Goal: Information Seeking & Learning: Learn about a topic

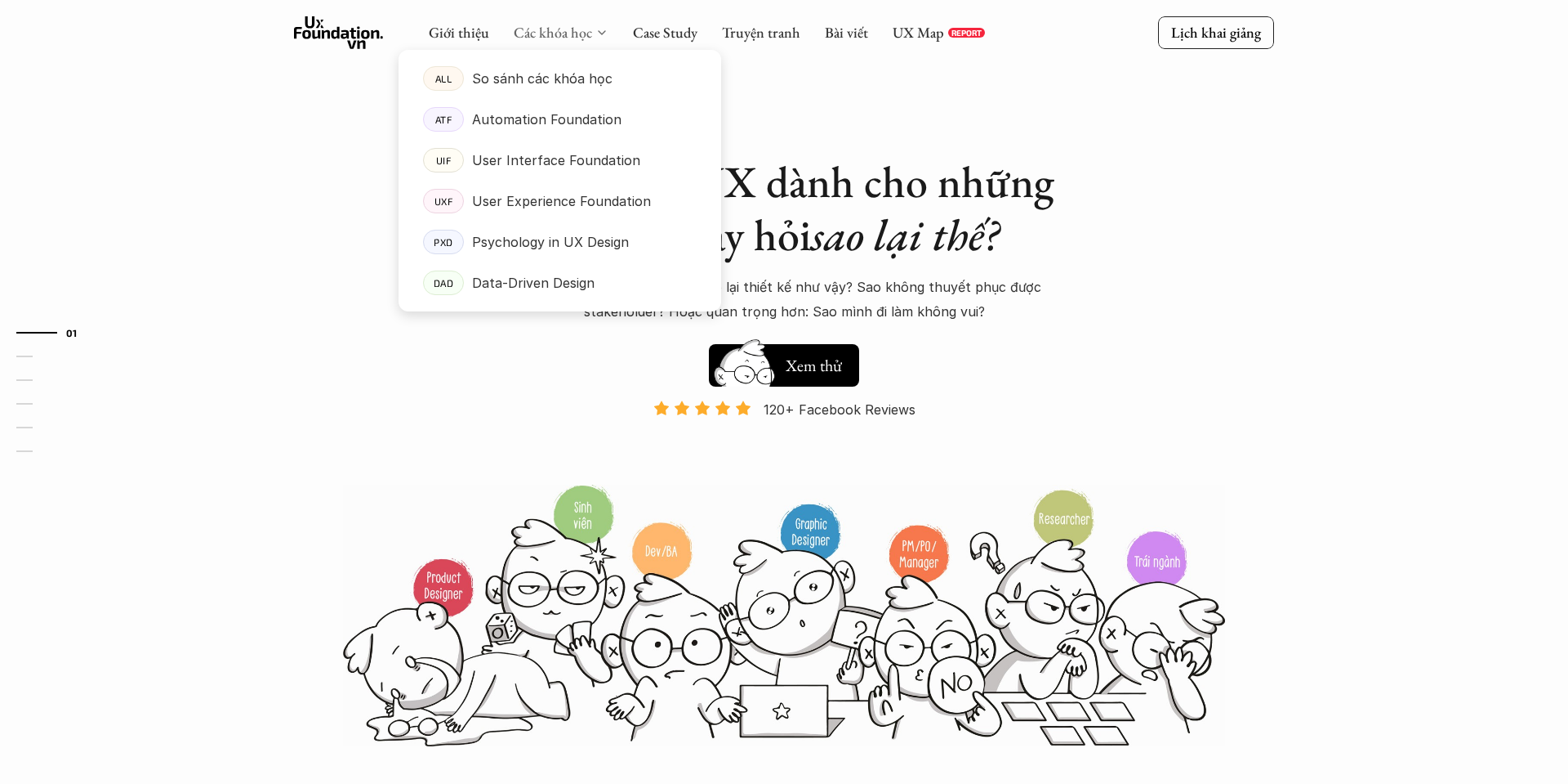
click at [570, 30] on link "Các khóa học" at bounding box center [553, 31] width 78 height 19
click at [519, 280] on p "Data-Driven Design" at bounding box center [533, 282] width 123 height 24
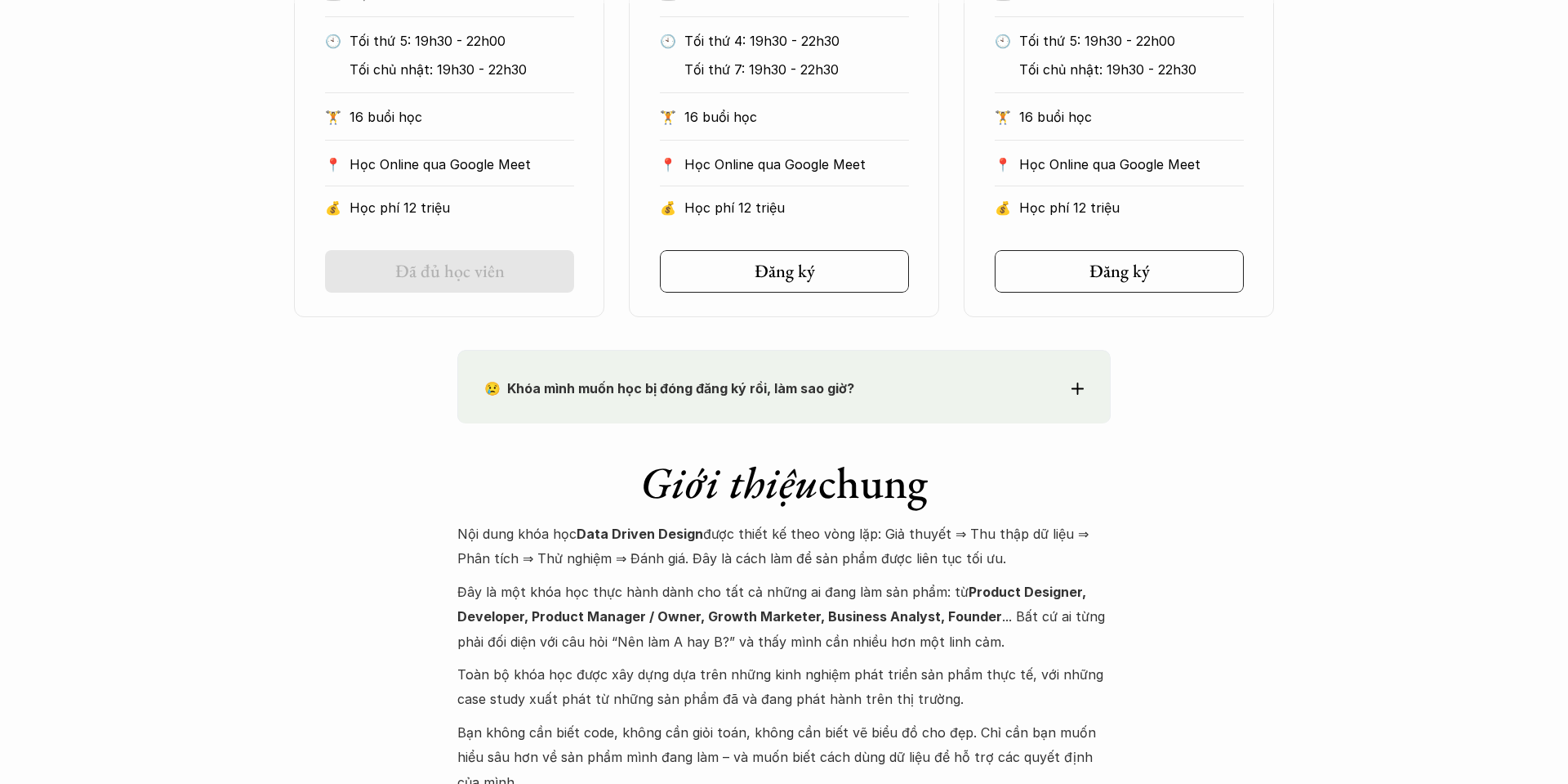
scroll to position [900, 0]
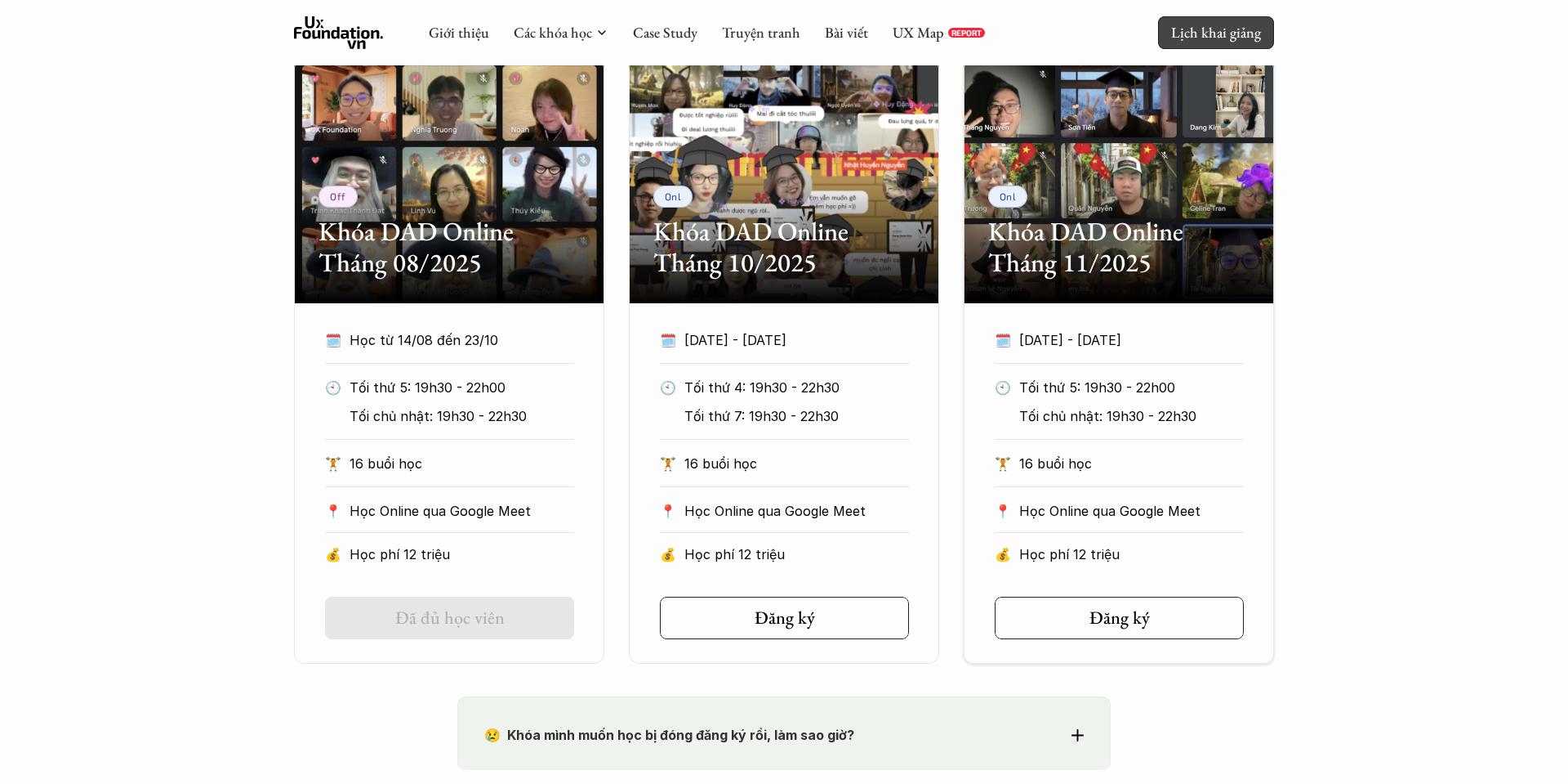
click at [1257, 36] on p "Lịch khai giảng" at bounding box center [1216, 31] width 90 height 19
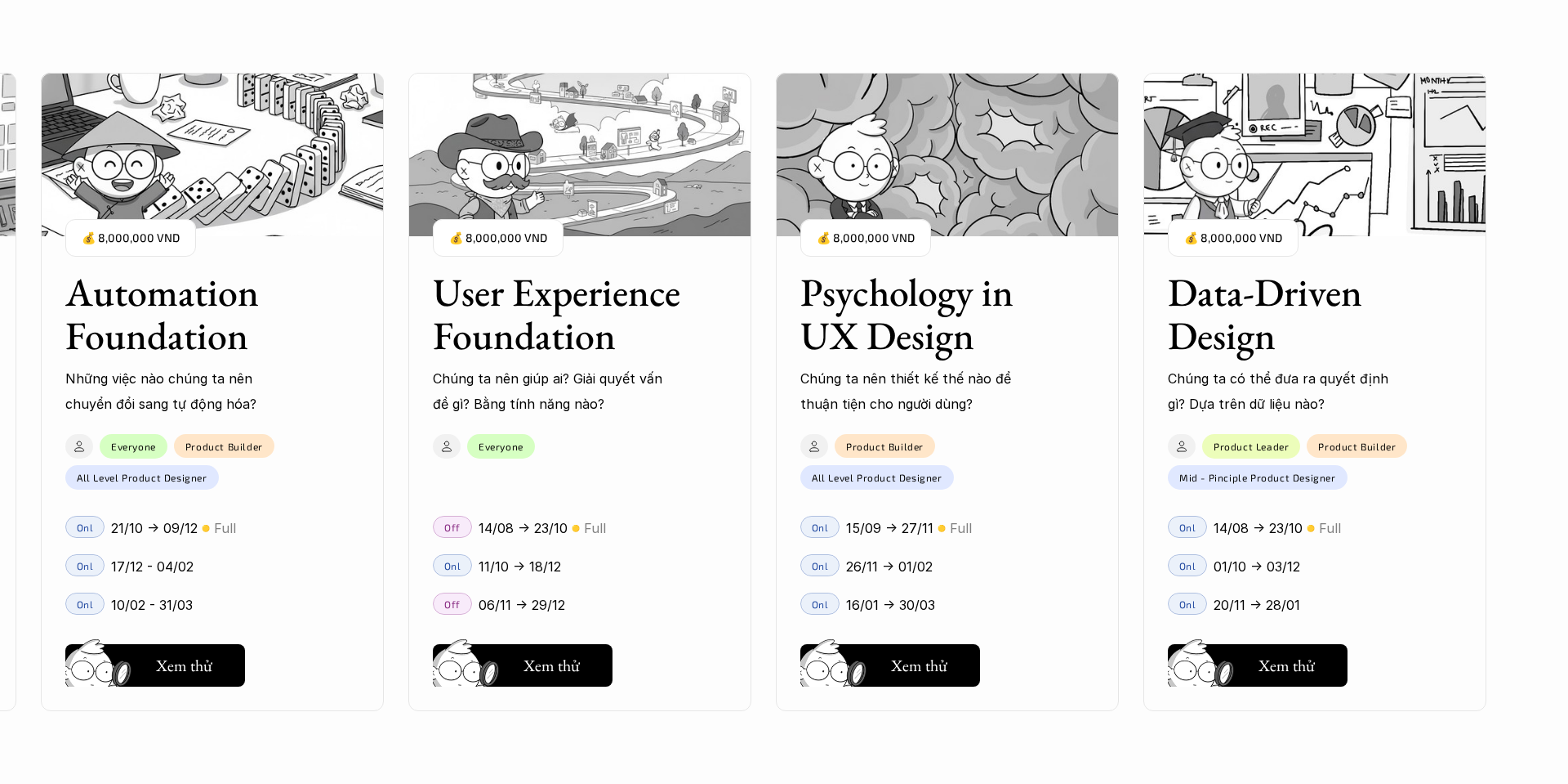
scroll to position [1630, 0]
click at [895, 604] on p "16/01 -> 30/03" at bounding box center [890, 605] width 89 height 24
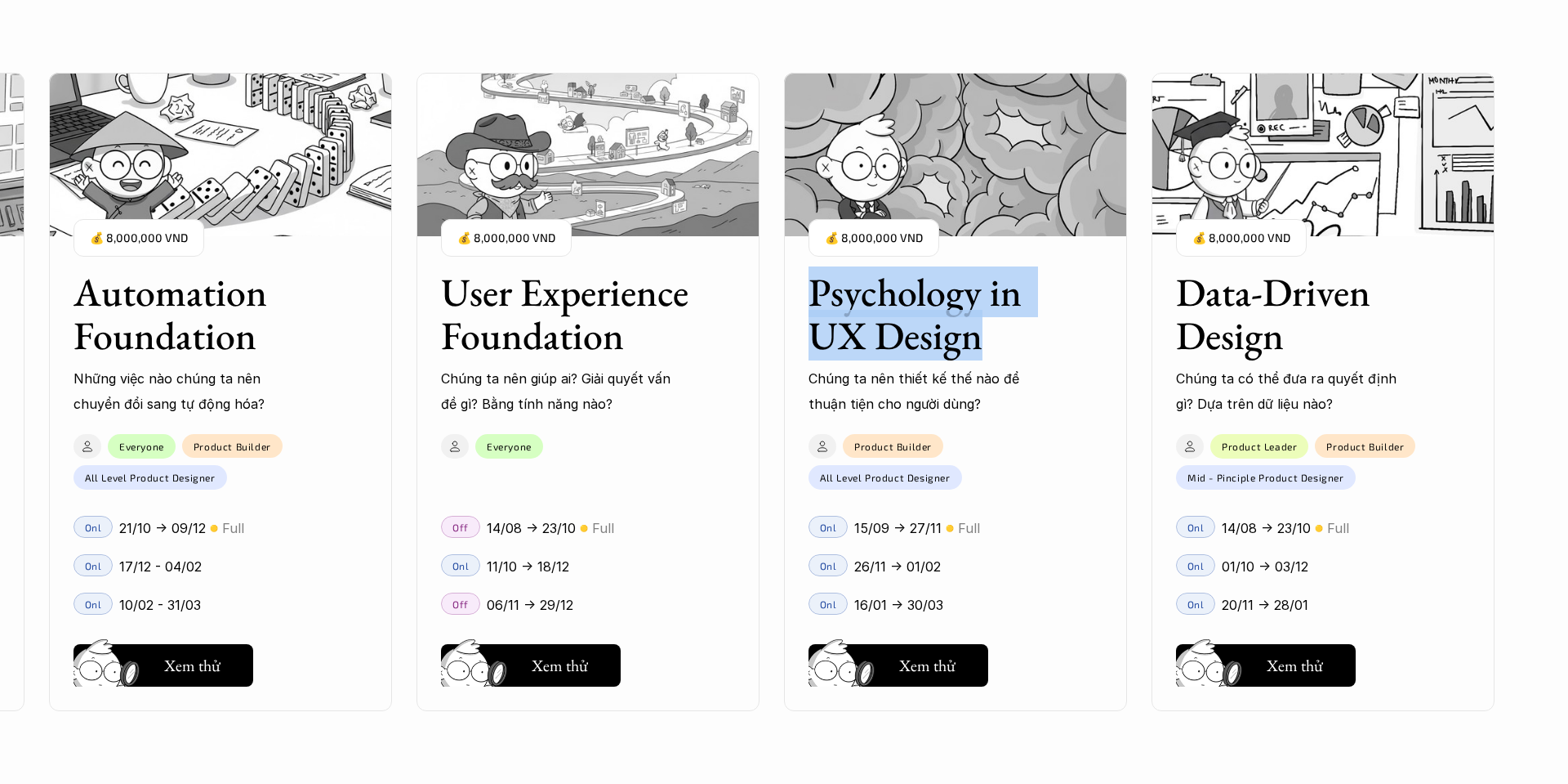
drag, startPoint x: 804, startPoint y: 295, endPoint x: 1031, endPoint y: 344, distance: 232.2
click at [1031, 344] on h3 "Psychology in UX Design" at bounding box center [936, 313] width 253 height 87
copy h3 "Psychology in UX Design"
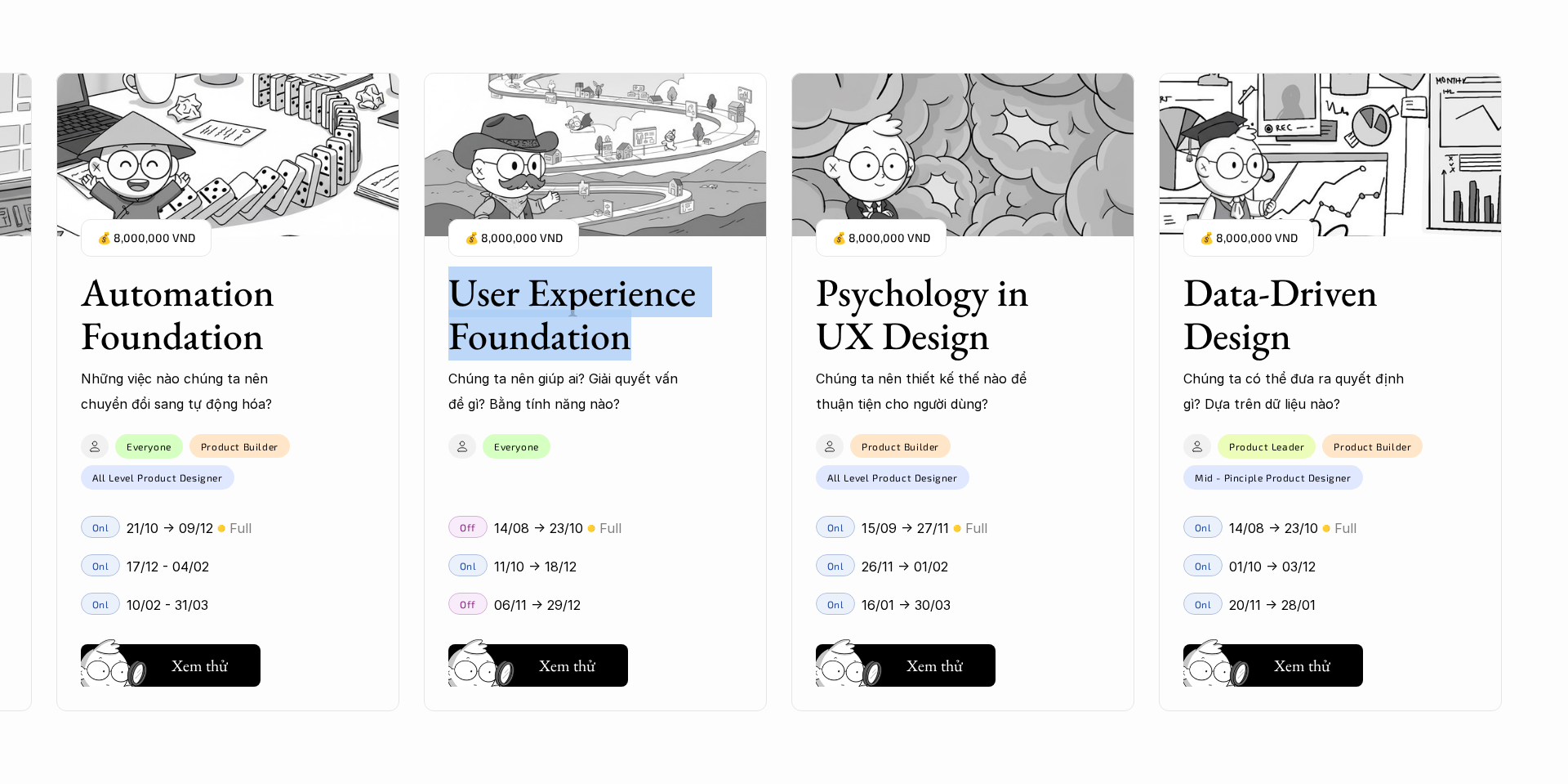
drag, startPoint x: 441, startPoint y: 285, endPoint x: 636, endPoint y: 341, distance: 202.9
click at [636, 340] on h3 "User Experience Foundation" at bounding box center [575, 313] width 253 height 87
copy h3 "User Experience Foundation"
click at [960, 660] on h5 "Xem thử" at bounding box center [935, 669] width 57 height 22
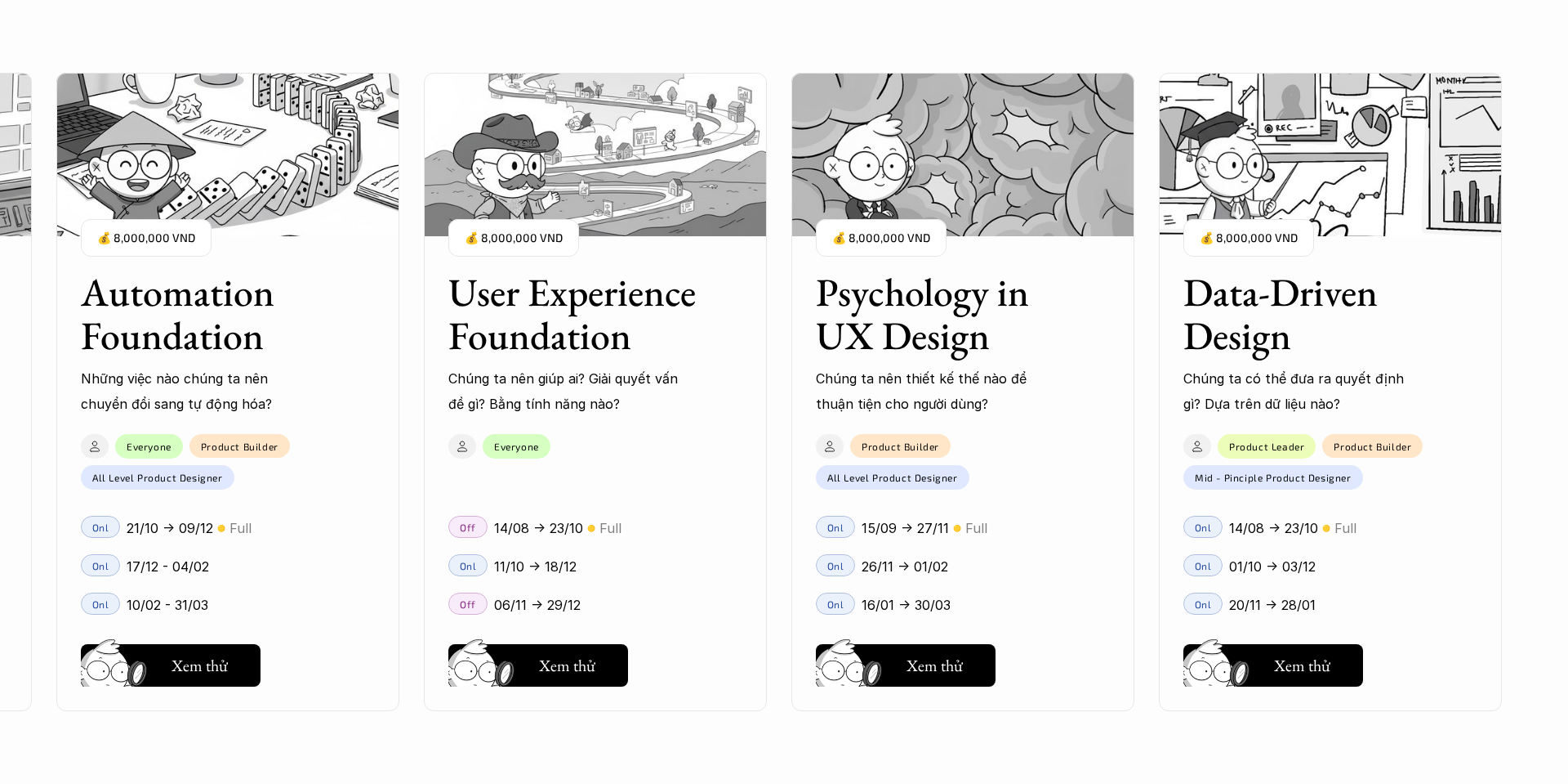
click at [954, 319] on h3 "Psychology in UX Design" at bounding box center [942, 313] width 253 height 87
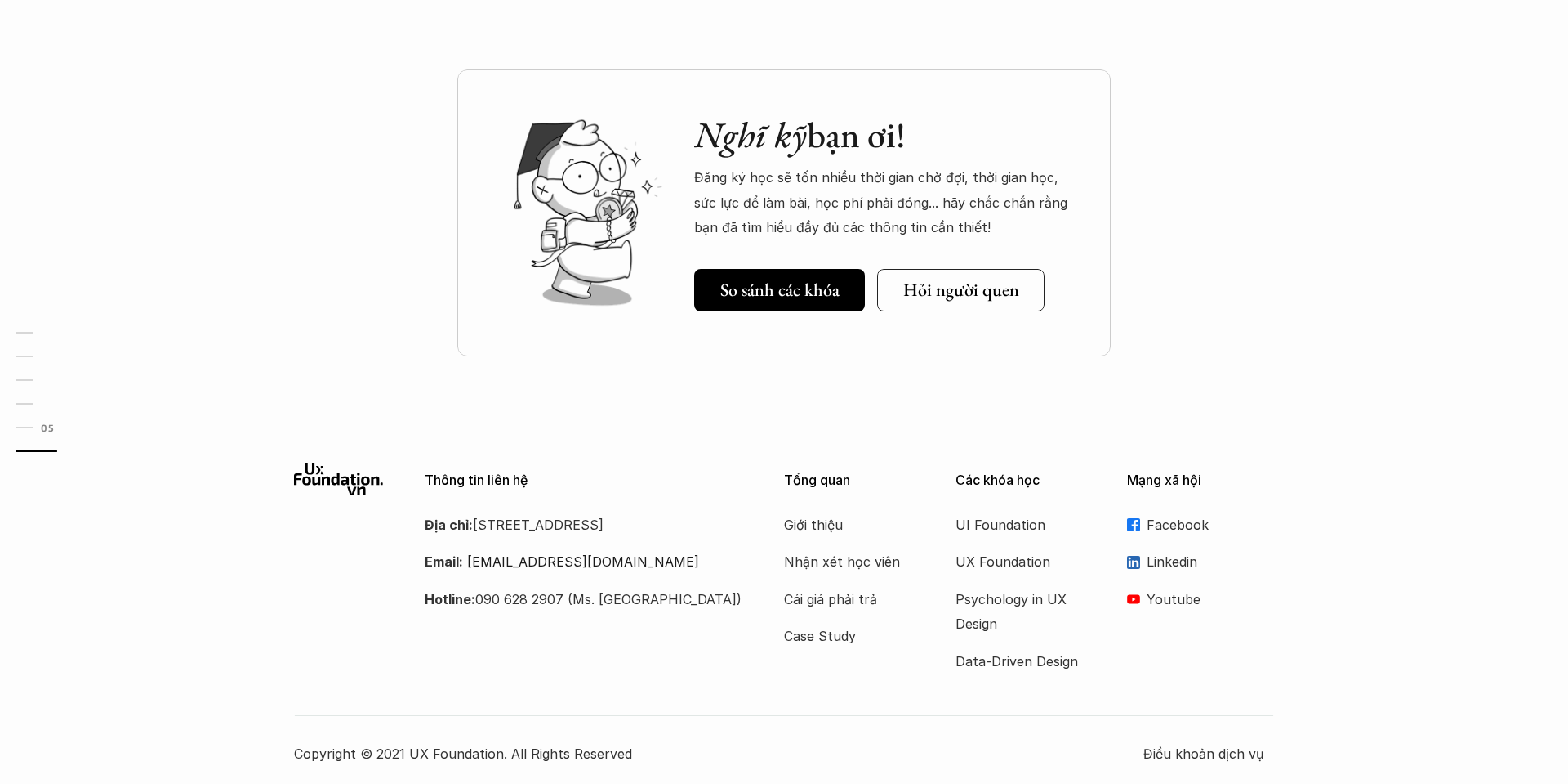
scroll to position [5676, 0]
click at [841, 593] on p "Cái giá phải trả" at bounding box center [849, 599] width 131 height 24
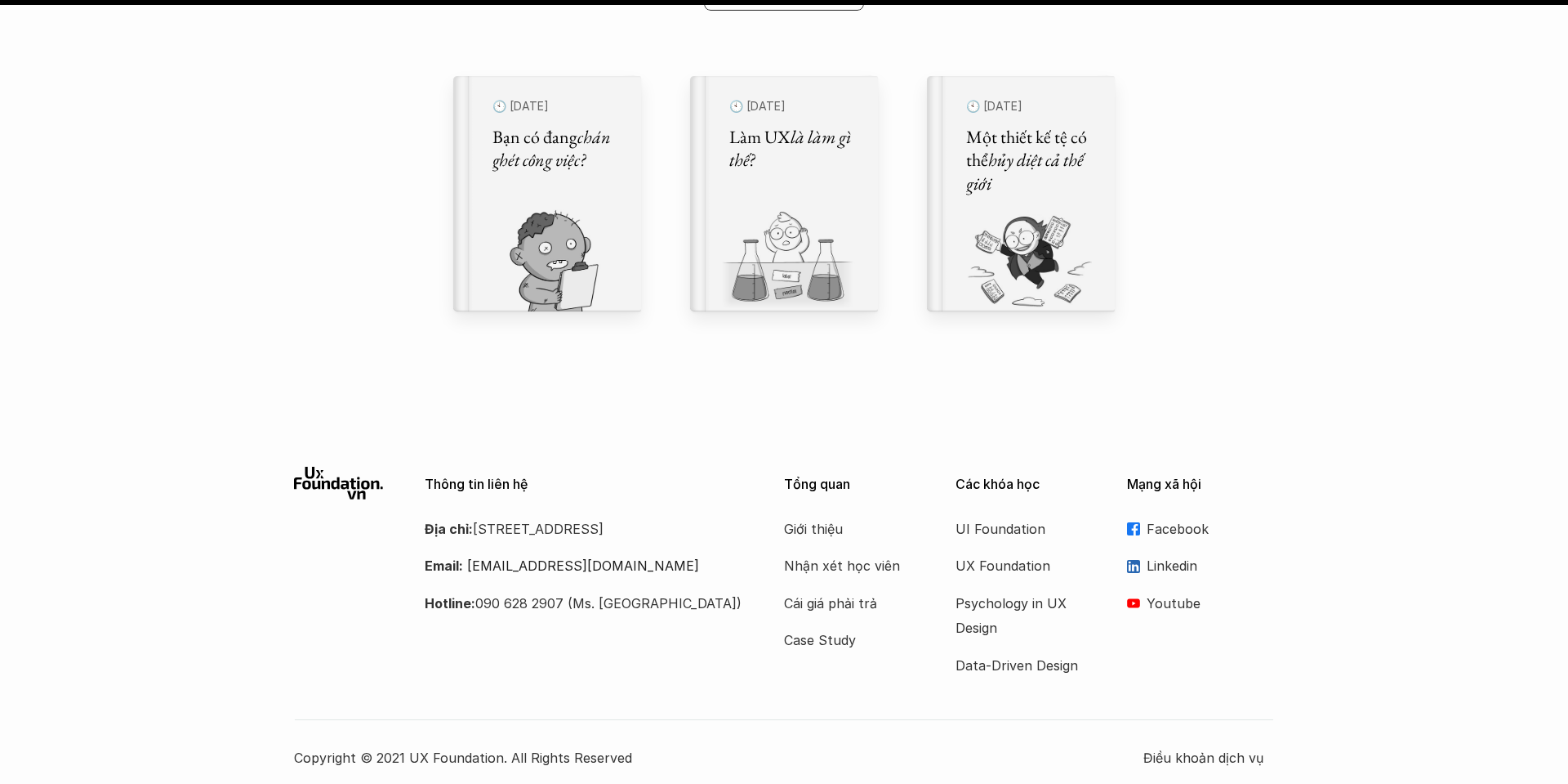
scroll to position [18782, 0]
click at [867, 592] on p "Cái giá phải trả" at bounding box center [849, 604] width 131 height 24
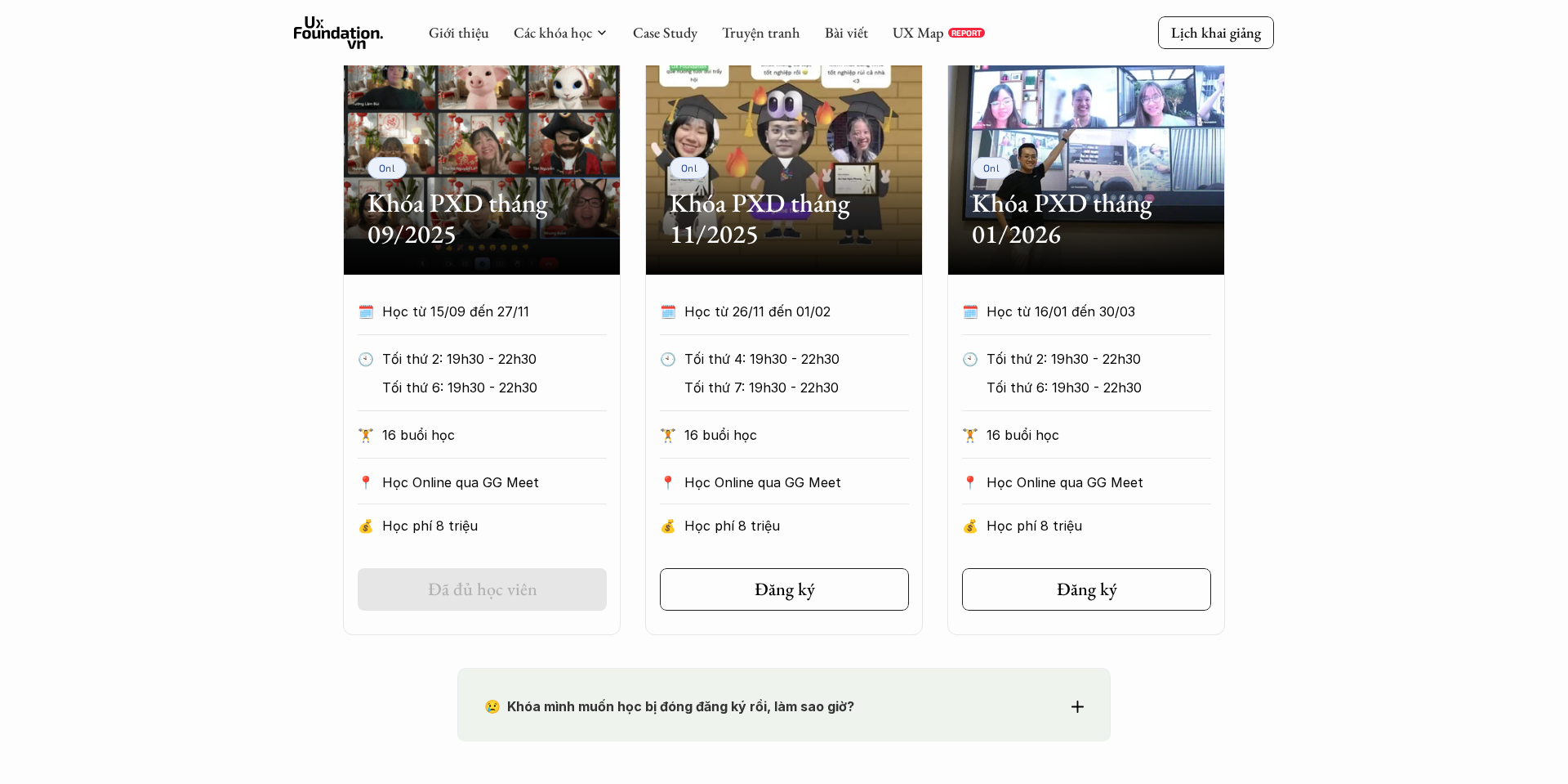
scroll to position [758, 0]
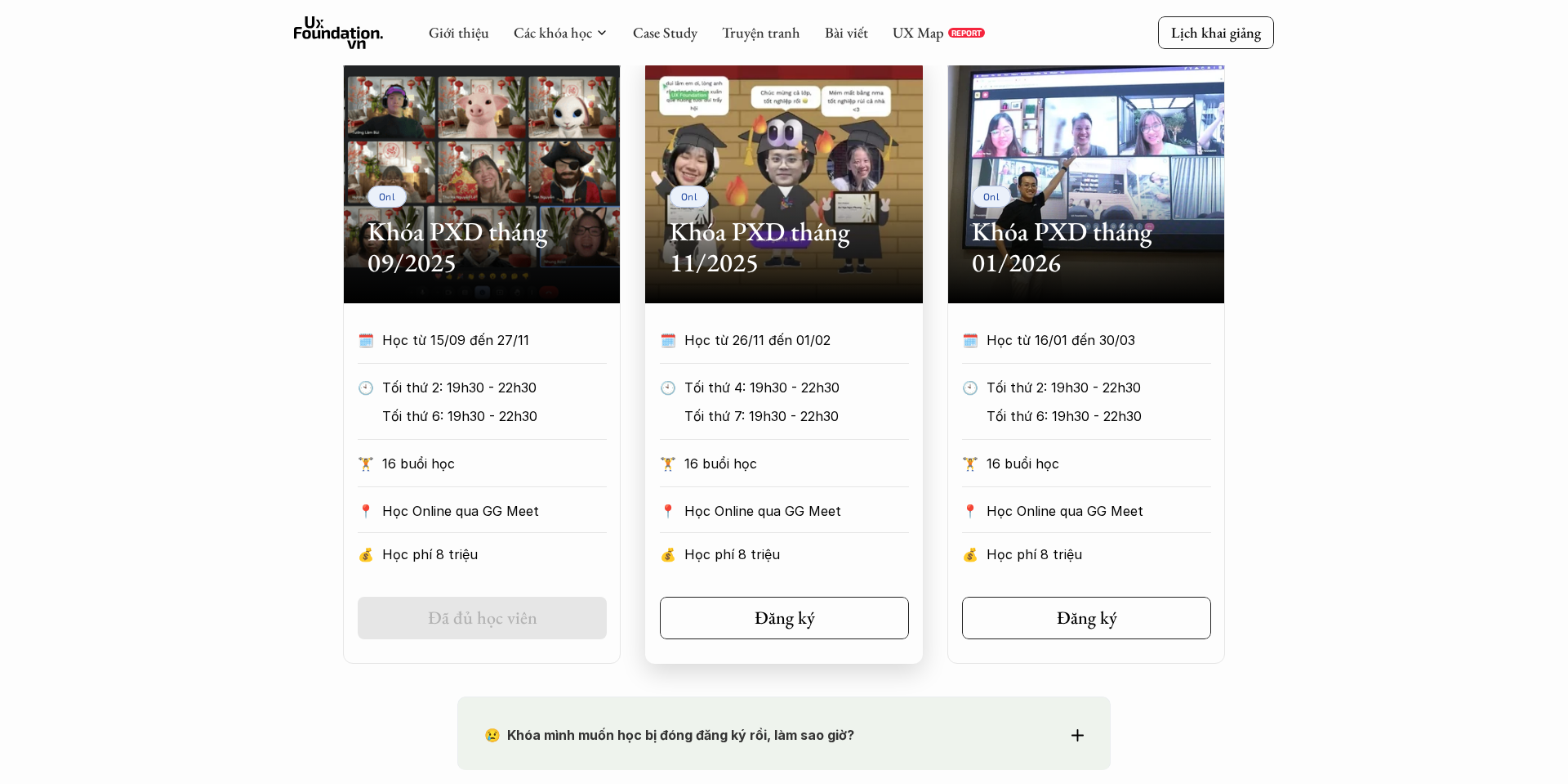
click at [837, 191] on div "Onl Khóa PXD tháng 11/2025" at bounding box center [784, 179] width 278 height 245
click at [799, 357] on div "🗓️ Học từ 26/11 đến 01/02" at bounding box center [784, 345] width 249 height 36
click at [862, 226] on h2 "Khóa PXD tháng 11/2025" at bounding box center [784, 247] width 229 height 63
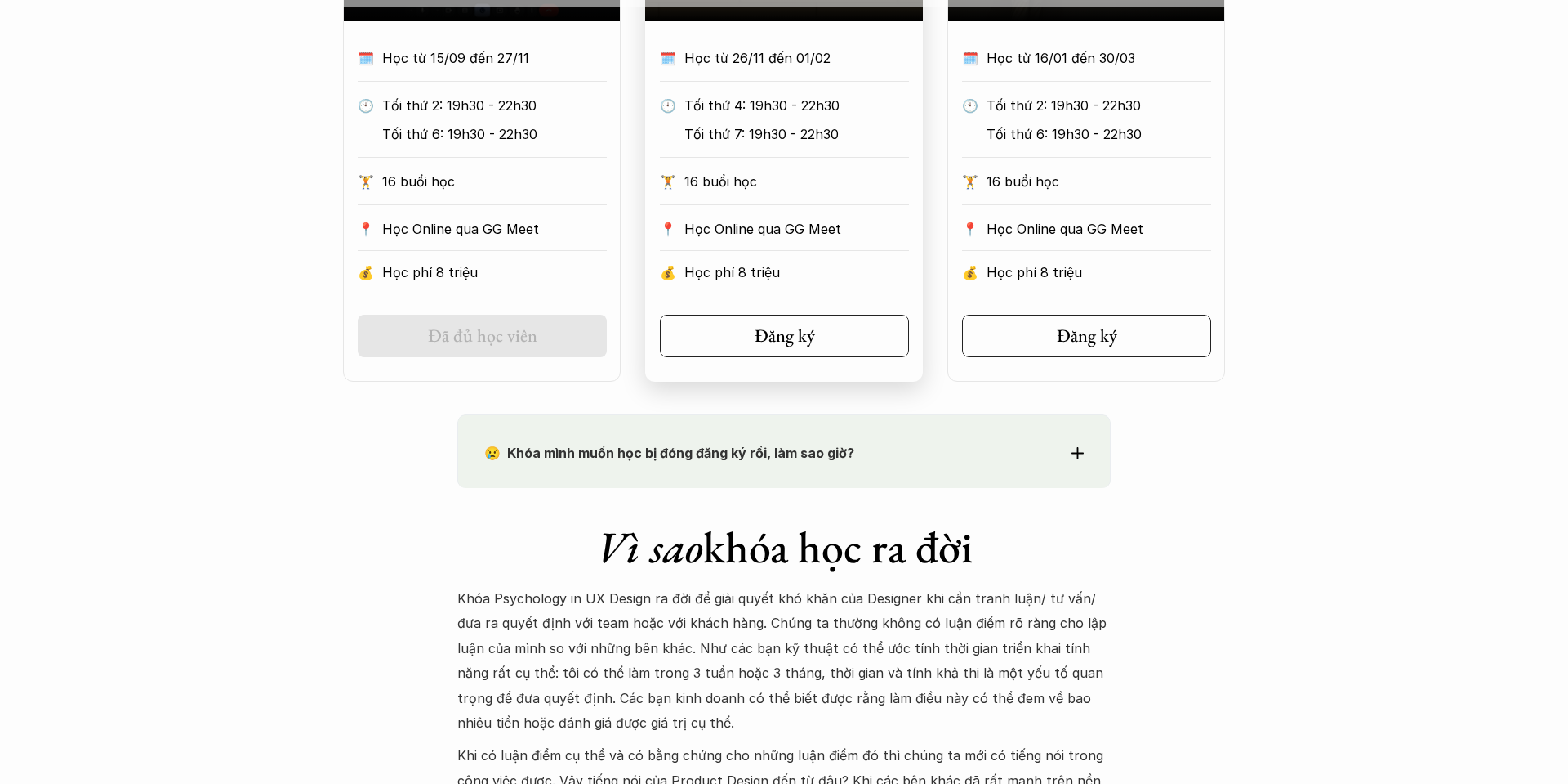
scroll to position [1321, 0]
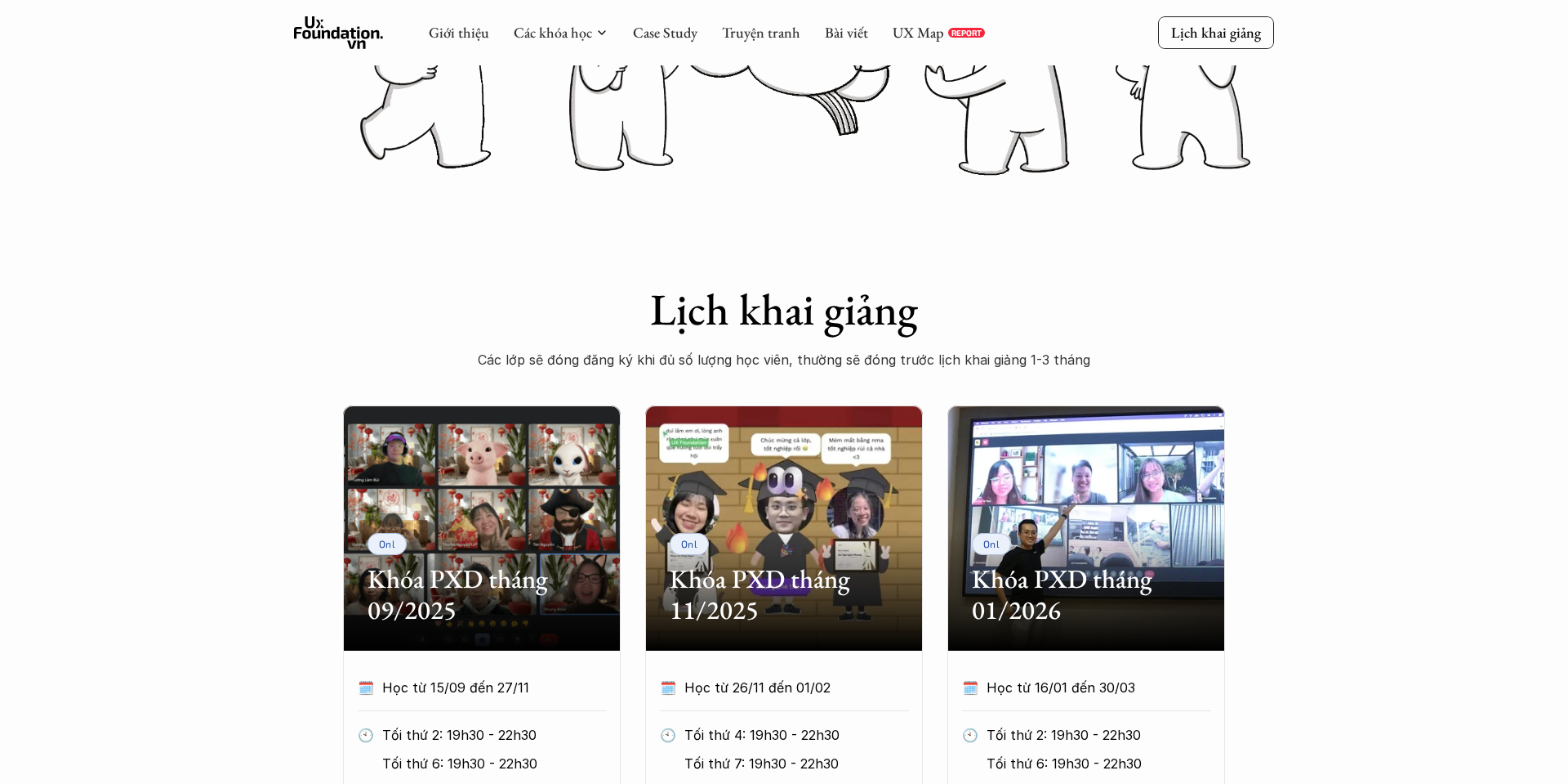
scroll to position [8, 0]
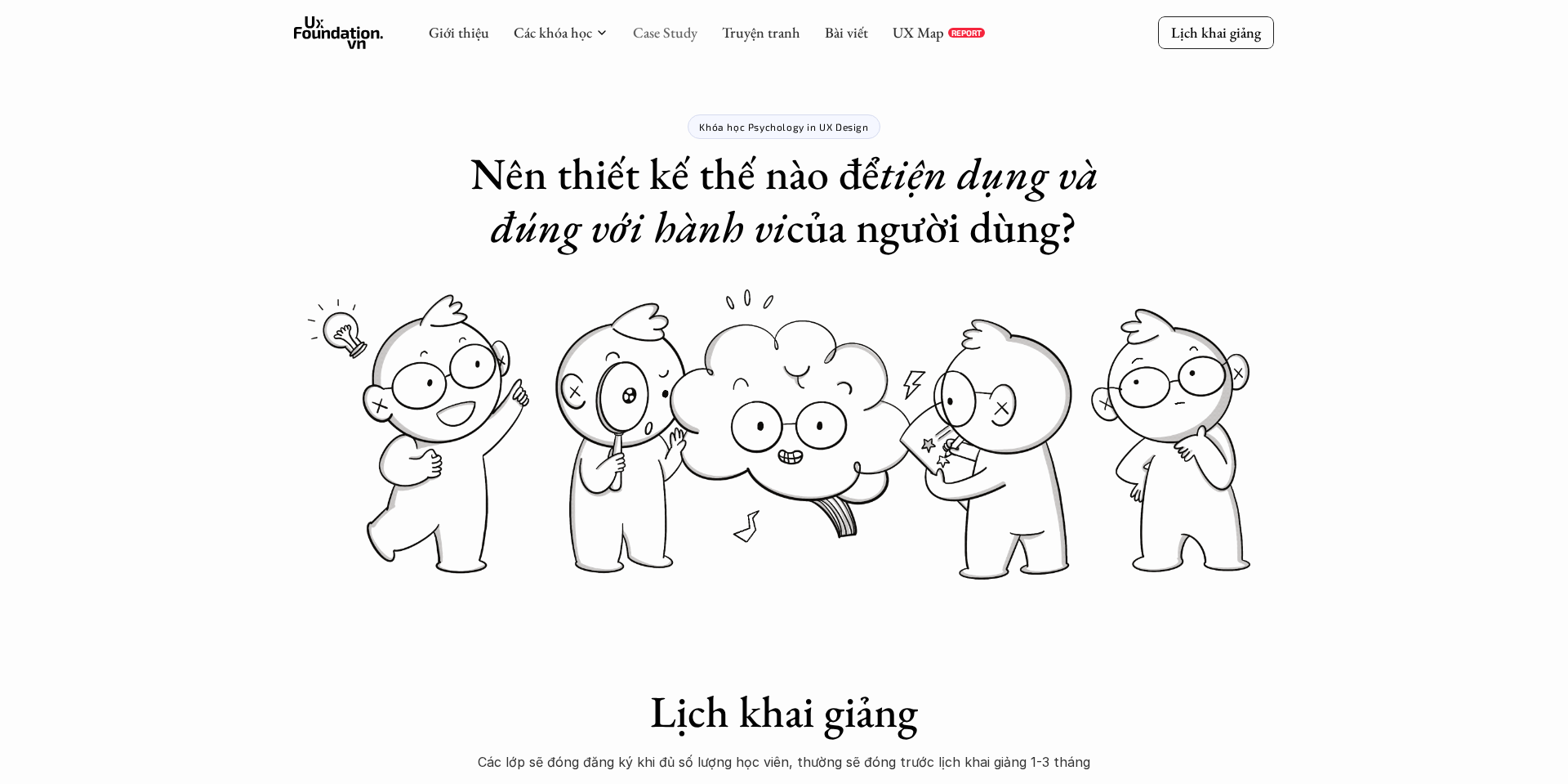
click at [672, 39] on link "Case Study" at bounding box center [665, 31] width 64 height 19
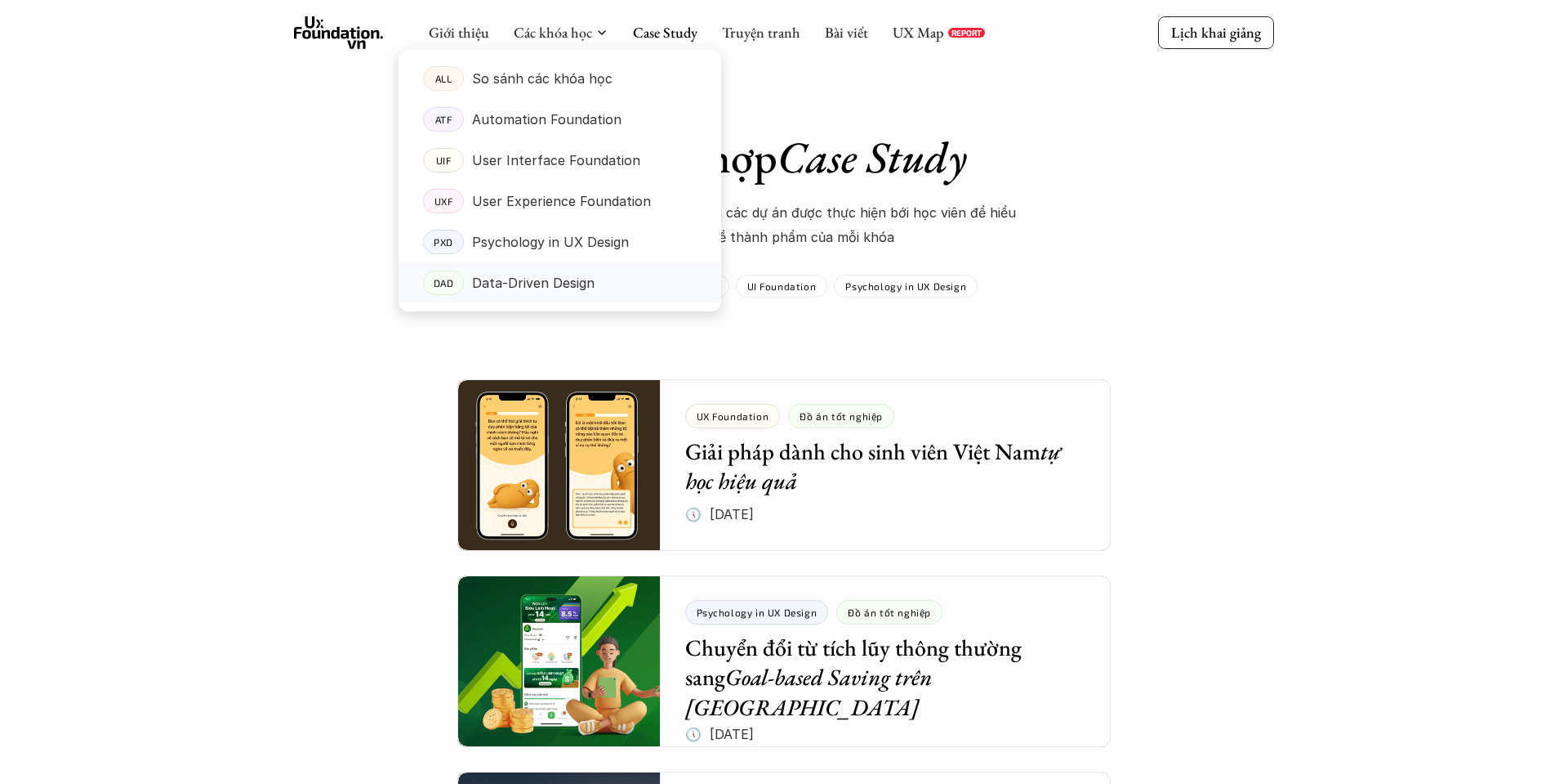
click at [538, 288] on p "Data-Driven Design" at bounding box center [533, 282] width 123 height 24
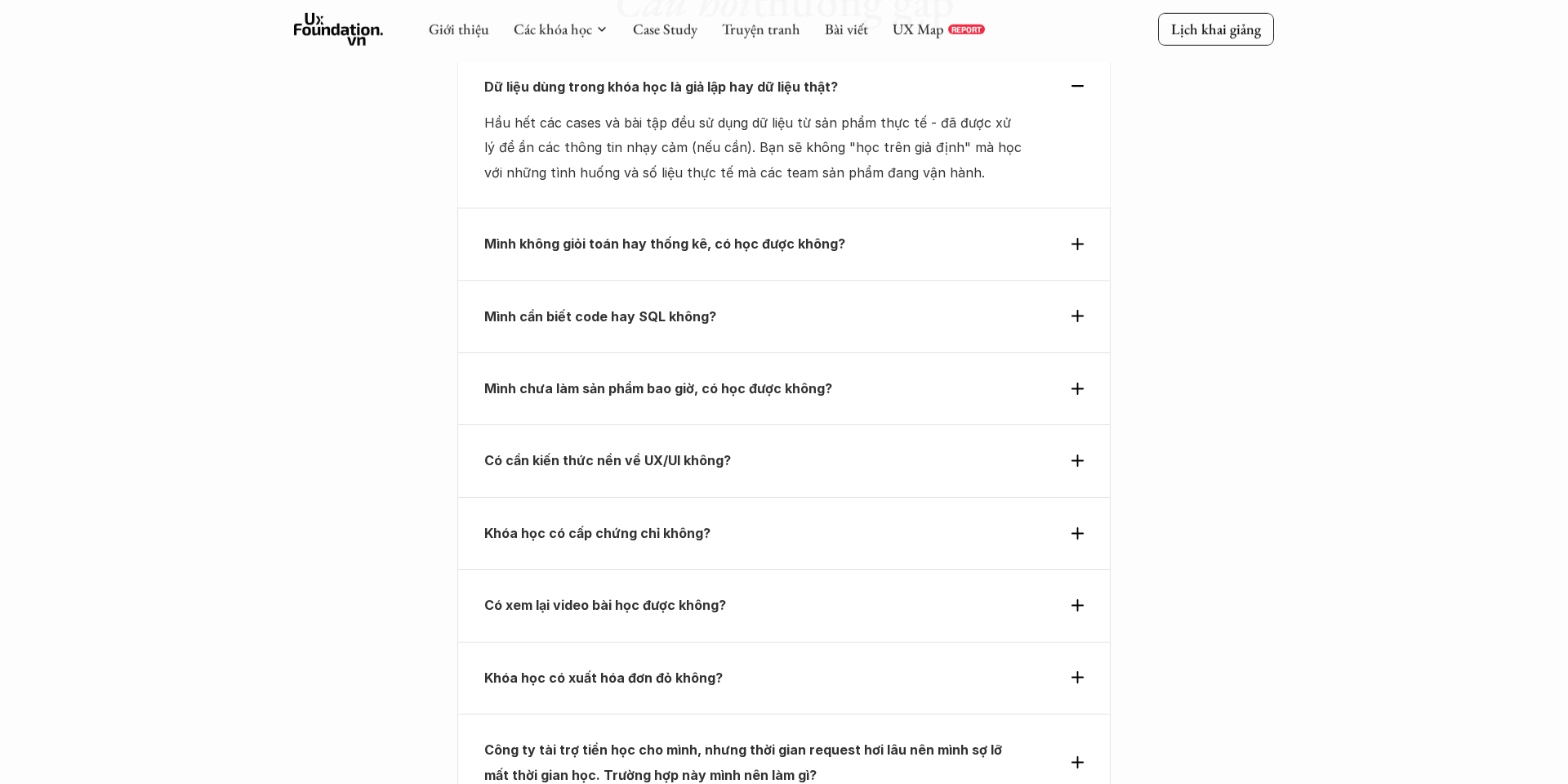
scroll to position [5549, 0]
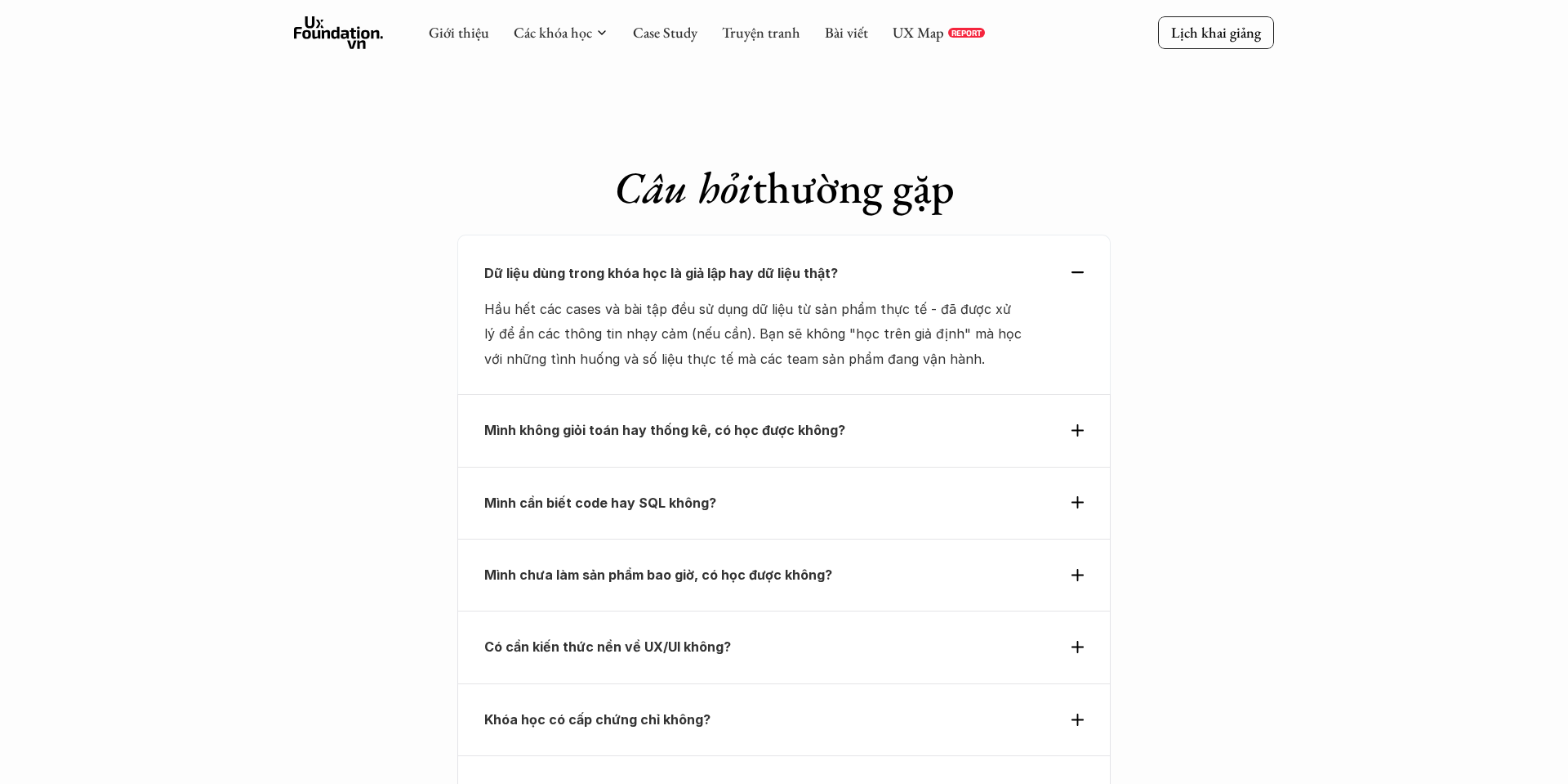
click at [818, 466] on div "Mình cần biết code hay SQL không?" at bounding box center [784, 502] width 653 height 72
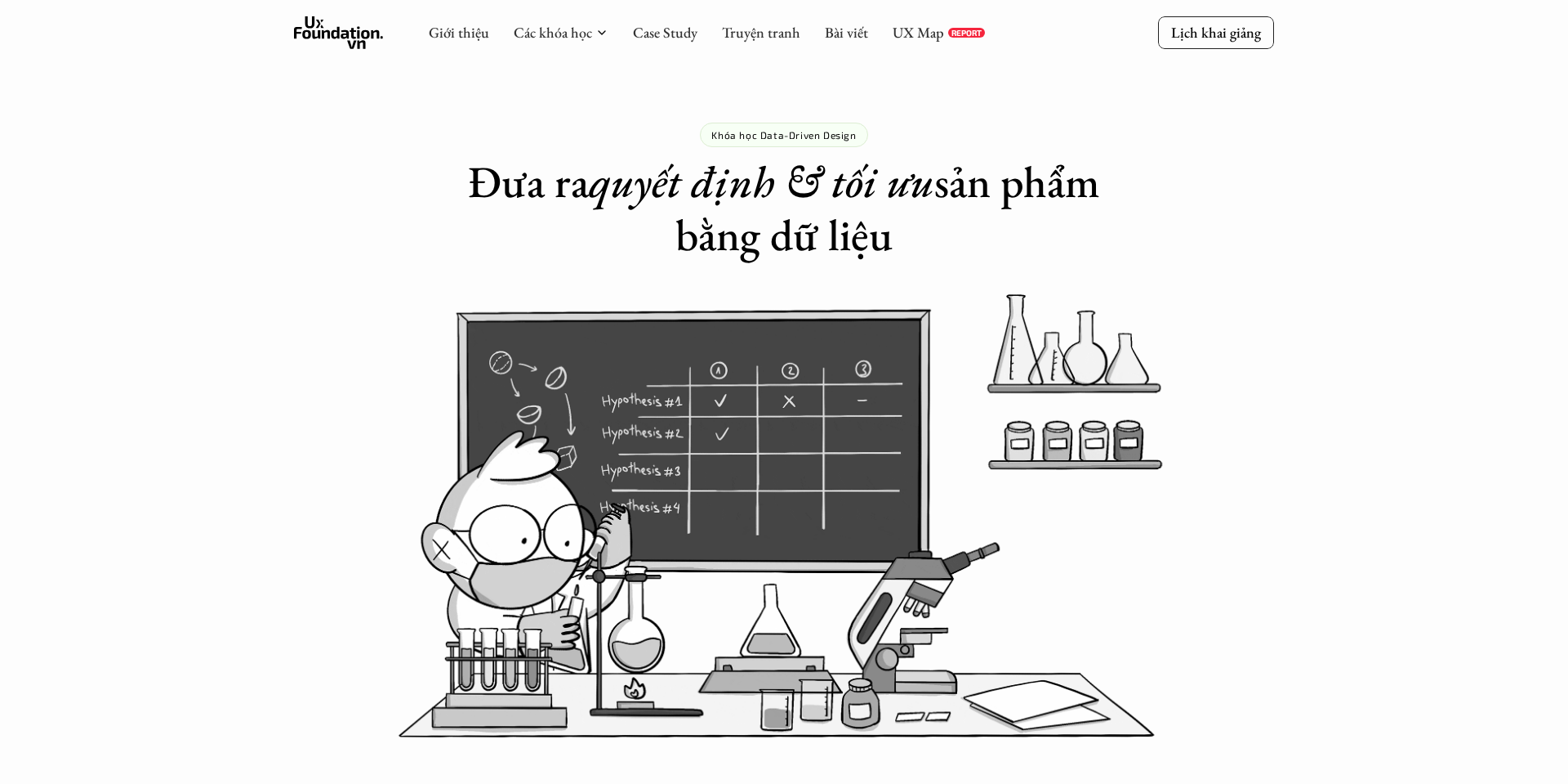
scroll to position [0, 0]
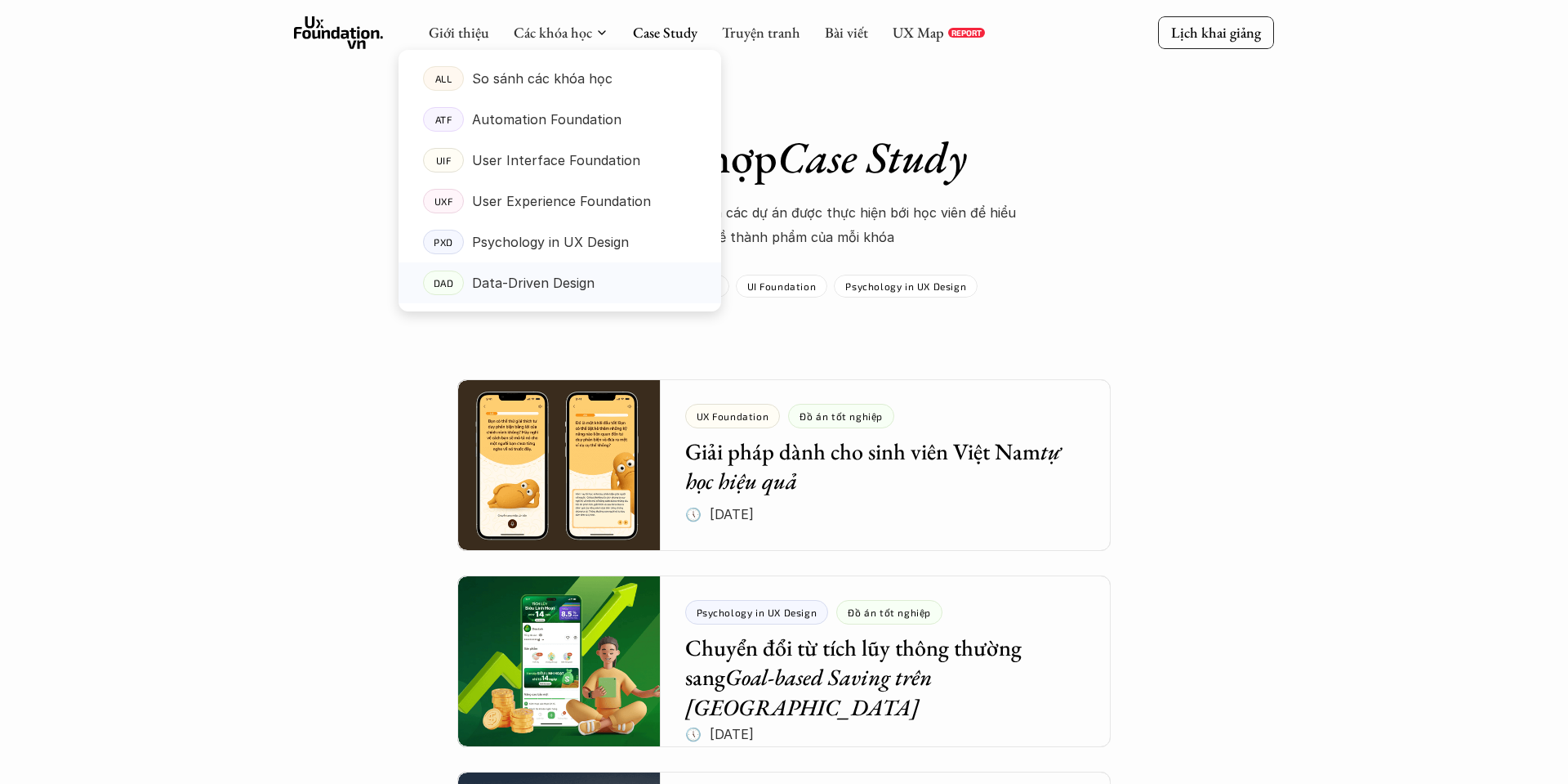
click at [546, 280] on p "Data-Driven Design" at bounding box center [533, 282] width 123 height 24
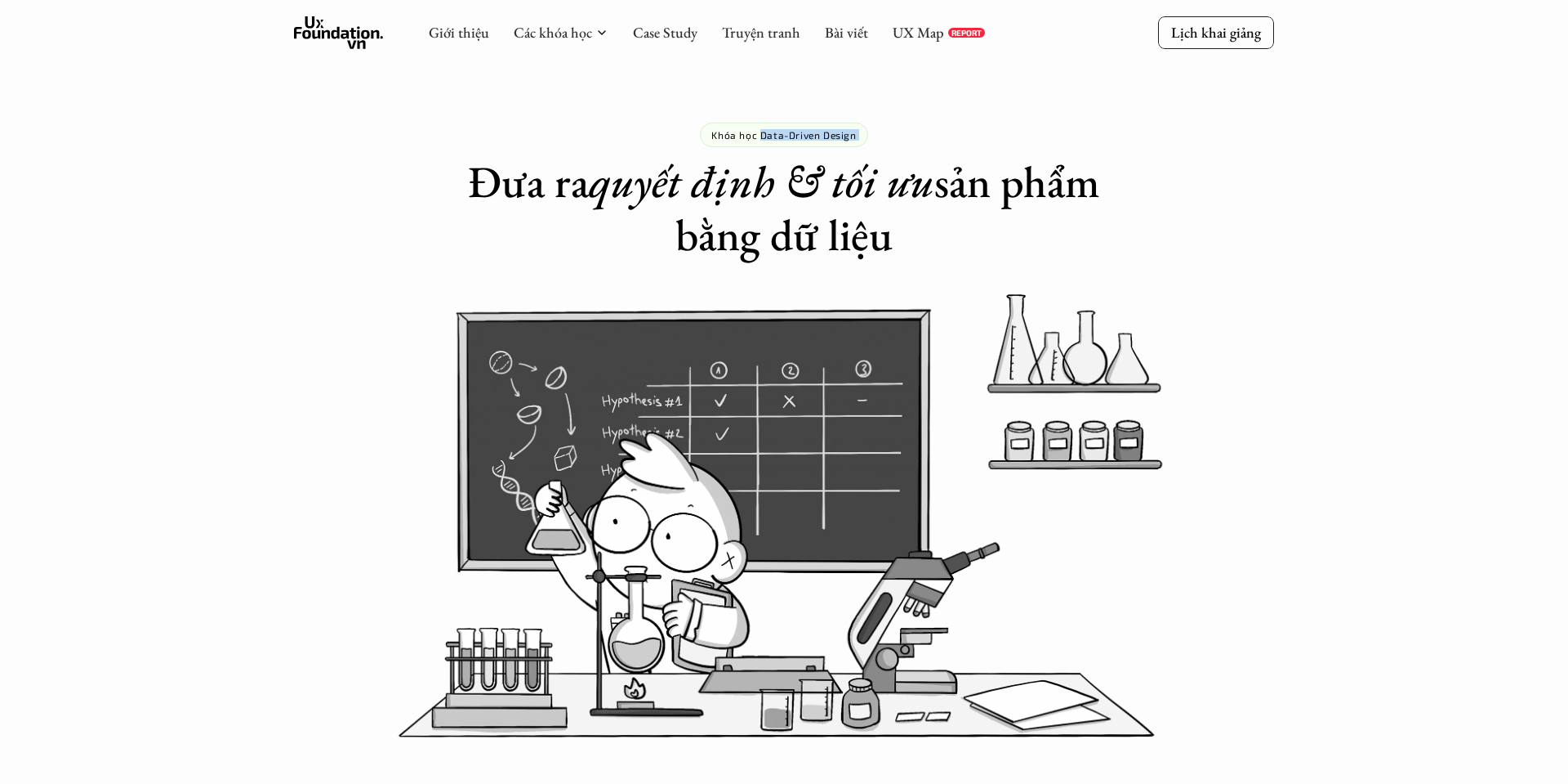
drag, startPoint x: 895, startPoint y: 141, endPoint x: 762, endPoint y: 135, distance: 133.1
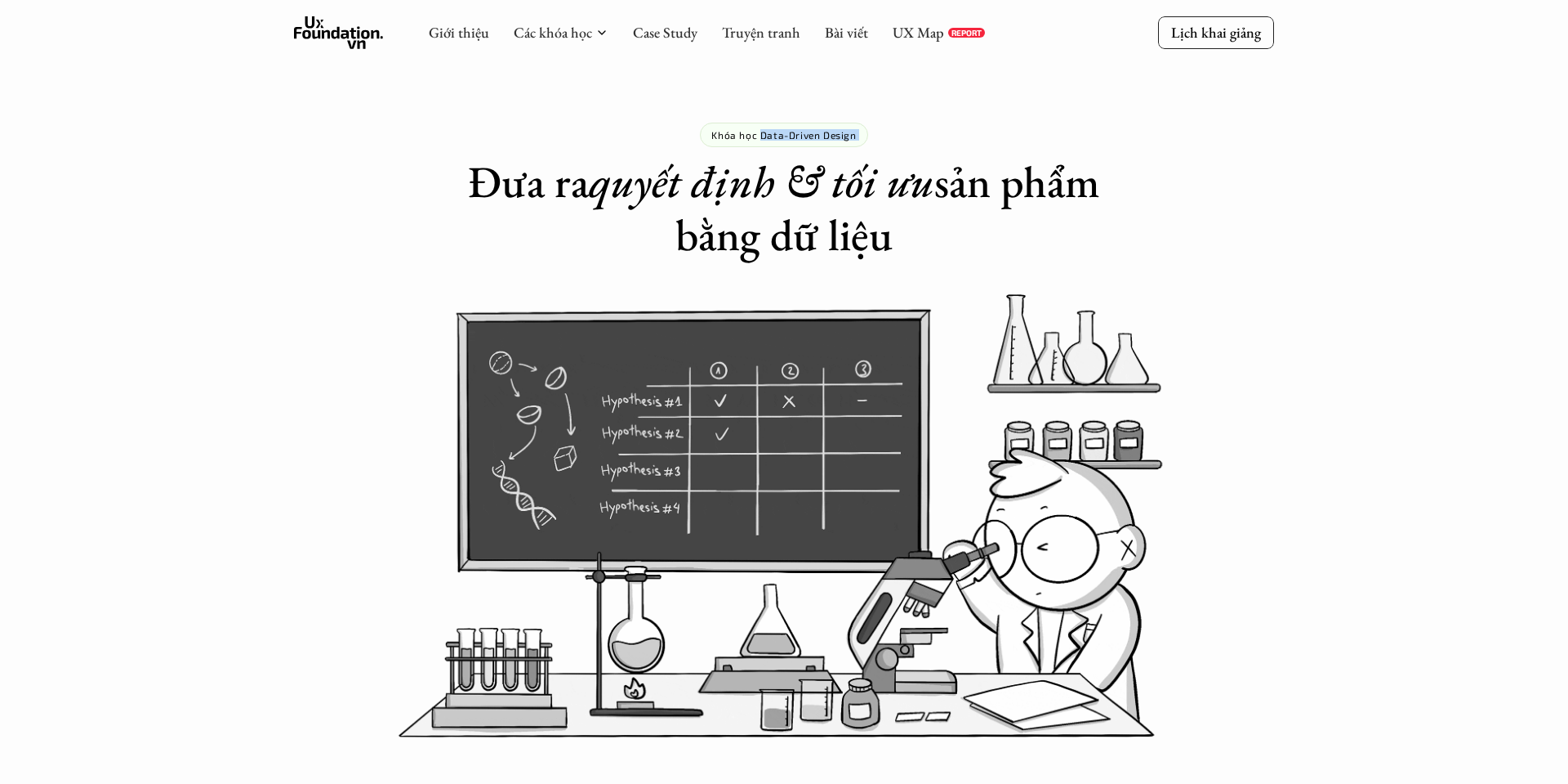
click at [762, 135] on div "Khóa học Data-Driven Design Đưa ra quyết định & tối ưu sản phẩm bằng dữ liệu" at bounding box center [784, 131] width 653 height 261
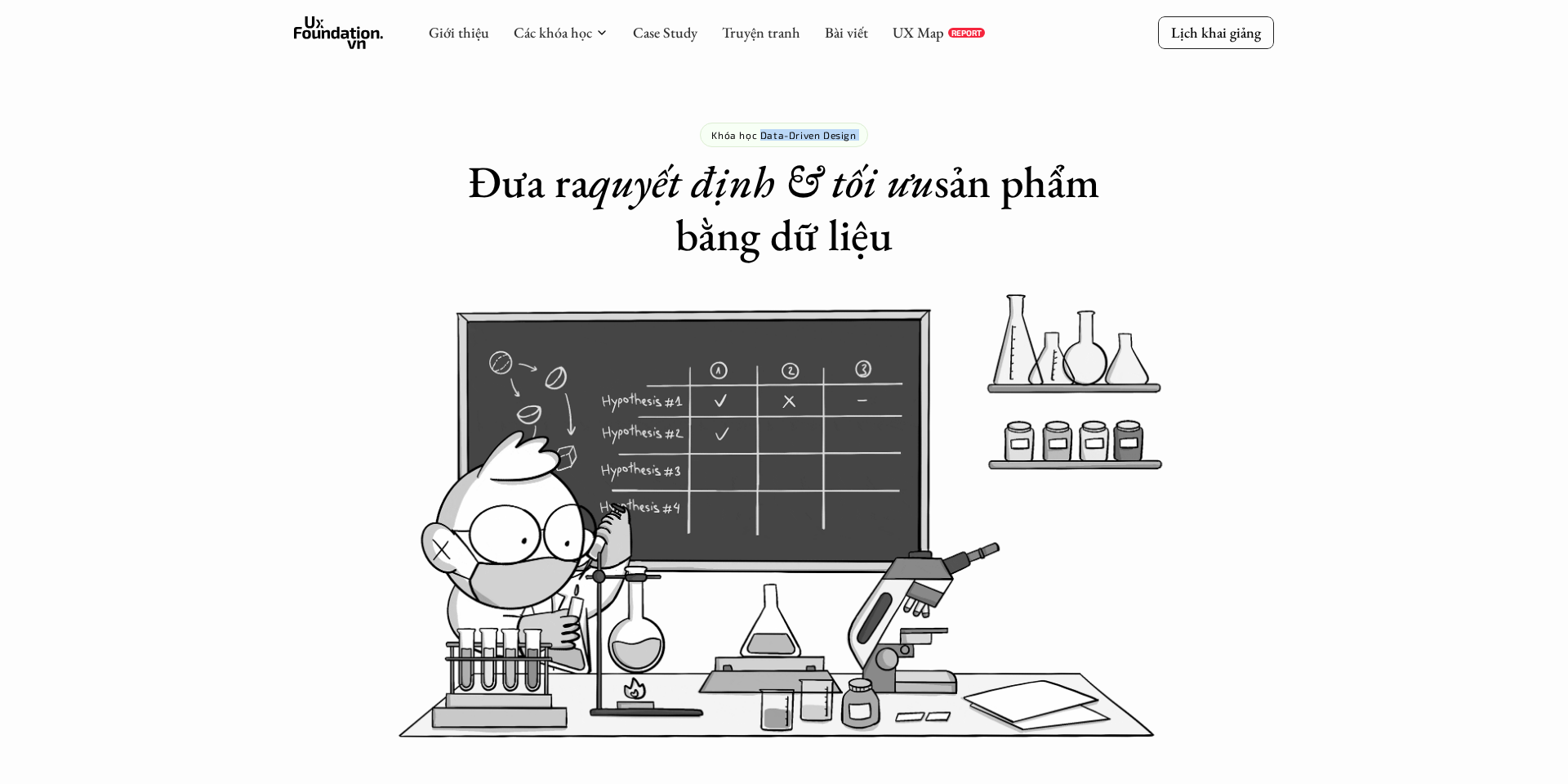
copy p "Data-Driven Design"
